Goal: Find specific page/section

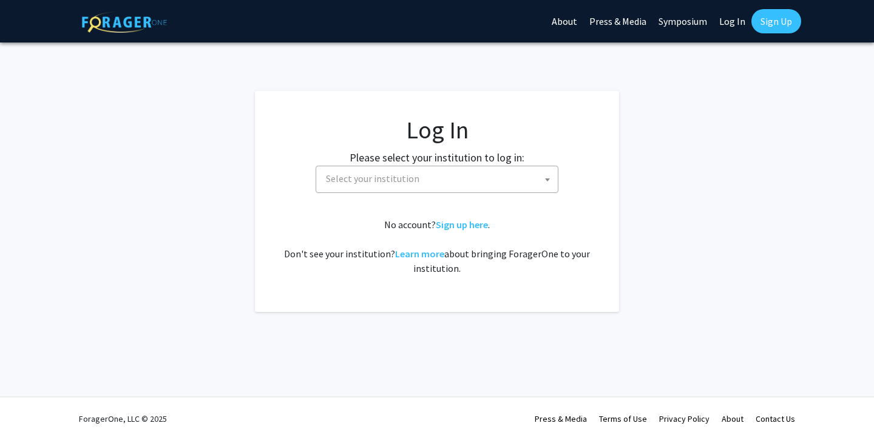
select select
click at [418, 178] on span "Select your institution" at bounding box center [439, 178] width 237 height 25
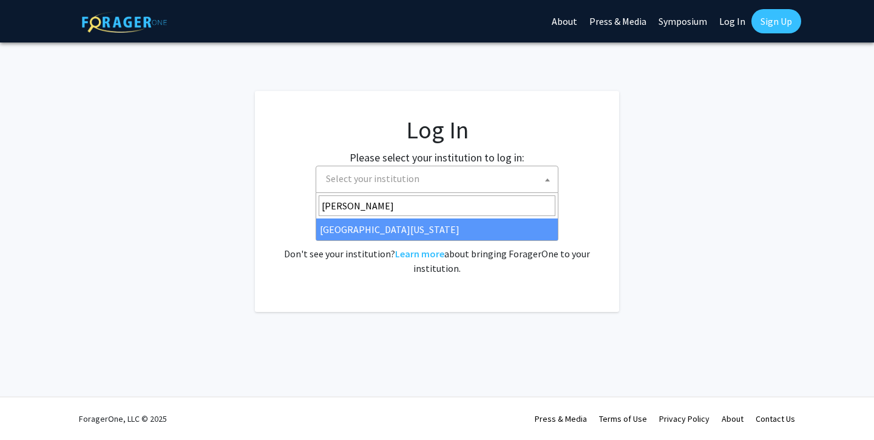
type input "maryl"
select select "31"
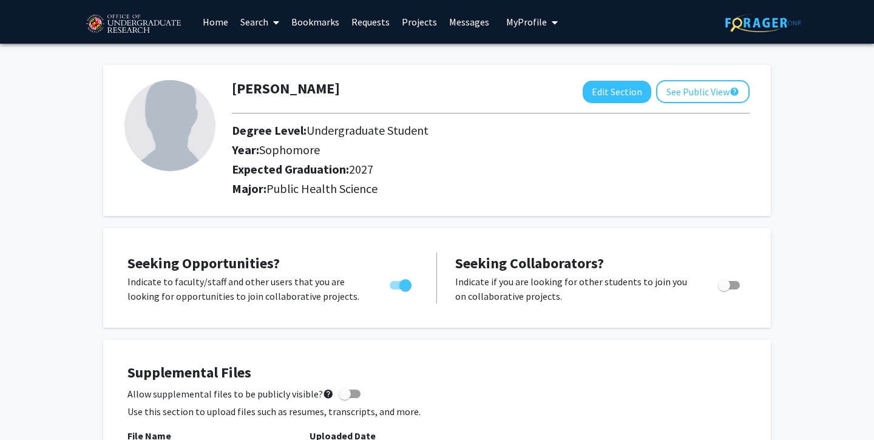
click at [214, 30] on link "Home" at bounding box center [216, 22] width 38 height 42
click at [743, 39] on link at bounding box center [763, 22] width 76 height 42
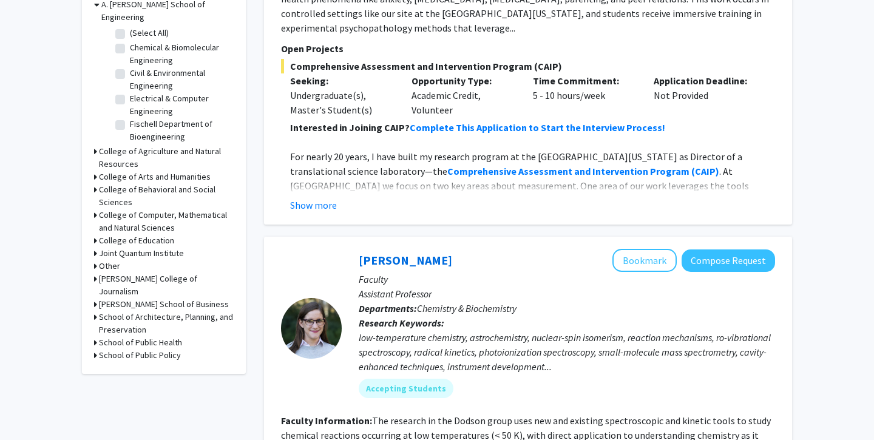
scroll to position [396, 0]
